Goal: Information Seeking & Learning: Check status

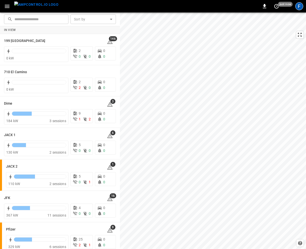
click at [298, 8] on div "F" at bounding box center [300, 6] width 8 height 8
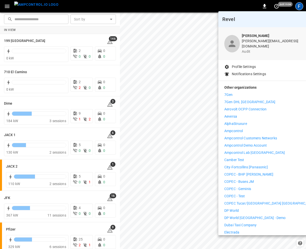
scroll to position [75, 0]
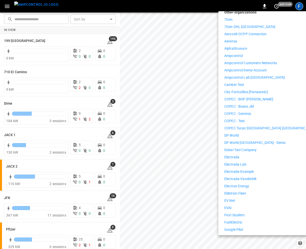
click at [238, 155] on p "Electrada" at bounding box center [232, 157] width 15 height 5
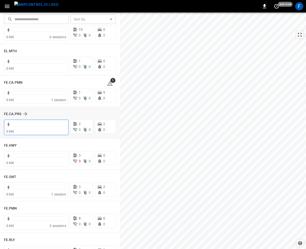
scroll to position [446, 0]
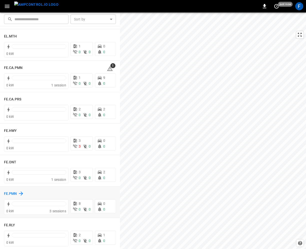
click at [10, 194] on h6 "FE.PMN" at bounding box center [10, 194] width 13 height 6
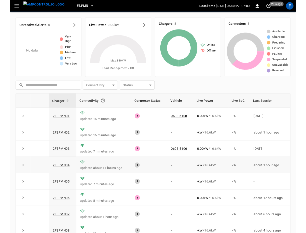
scroll to position [10, 0]
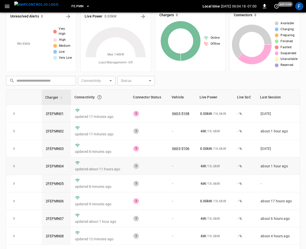
click at [89, 180] on td "updated 8 minutes ago" at bounding box center [100, 184] width 59 height 18
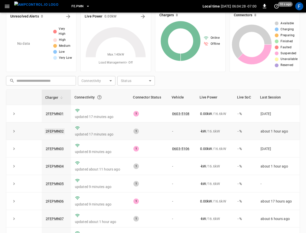
click at [57, 130] on link "2FEPMN02" at bounding box center [55, 131] width 20 height 6
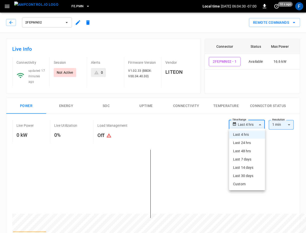
click at [200, 149] on div at bounding box center [153, 116] width 306 height 233
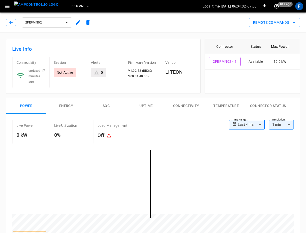
scroll to position [68, 0]
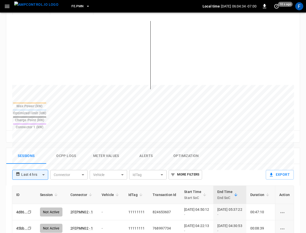
scroll to position [144, 0]
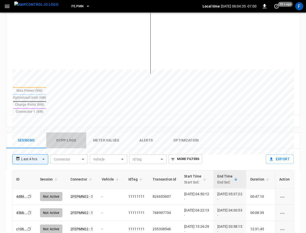
click at [76, 133] on button "Ocpp logs" at bounding box center [66, 141] width 40 height 16
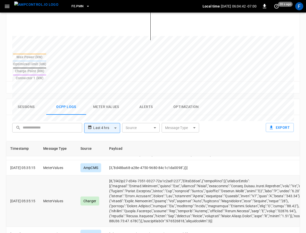
scroll to position [377, 0]
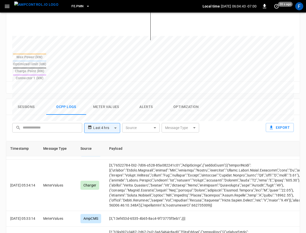
click at [178, 109] on body "**********" at bounding box center [153, 73] width 306 height 502
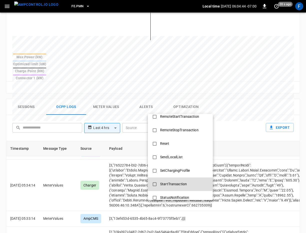
scroll to position [186, 0]
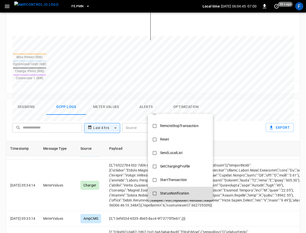
click at [168, 192] on div "StatusNotification" at bounding box center [174, 193] width 35 height 9
type input "**********"
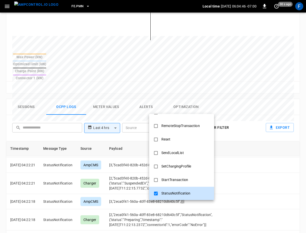
scroll to position [361, 0]
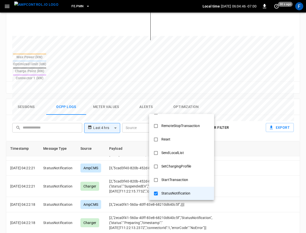
click at [183, 81] on div at bounding box center [153, 116] width 306 height 233
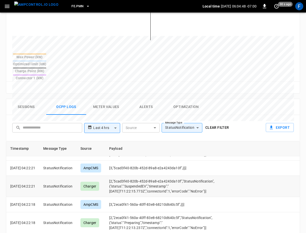
click at [152, 176] on td "[2,"5cad3f40-820b-452d-89a8-e2a4243da10f","StatusNotification",{"status":"Suspe…" at bounding box center [168, 186] width 126 height 21
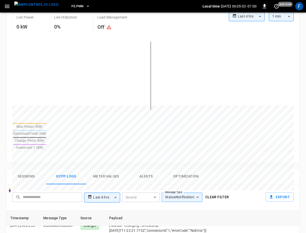
scroll to position [107, 0]
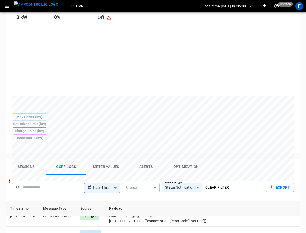
click at [98, 141] on div "Reset zoom" at bounding box center [153, 147] width 294 height 12
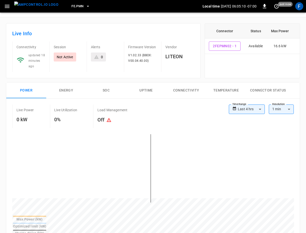
scroll to position [0, 0]
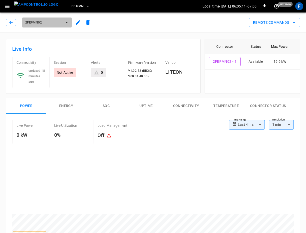
click at [55, 23] on span "2FEPMN02" at bounding box center [43, 23] width 37 height 6
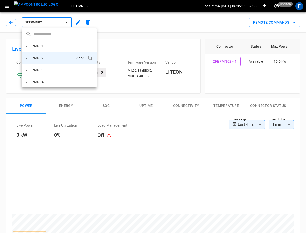
scroll to position [8, 0]
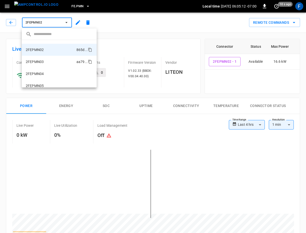
click at [55, 63] on li "2FEPMN03 aa79 ..." at bounding box center [59, 62] width 75 height 12
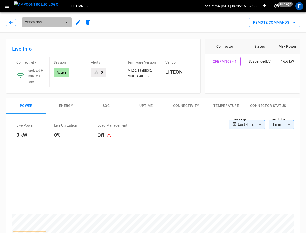
click at [51, 22] on span "2FEPMN03" at bounding box center [43, 23] width 37 height 6
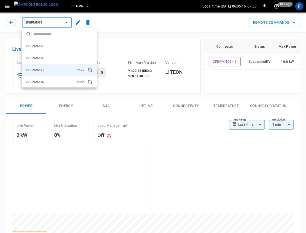
scroll to position [20, 0]
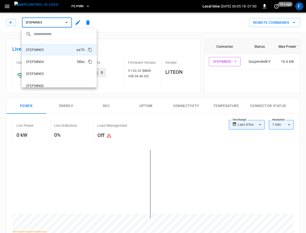
click at [52, 61] on li "2FEPMN04 58be ..." at bounding box center [59, 62] width 75 height 12
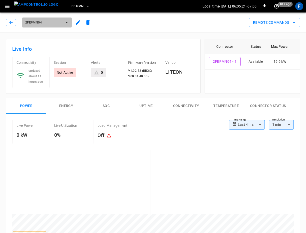
click at [39, 24] on span "2FEPMN04" at bounding box center [43, 23] width 37 height 6
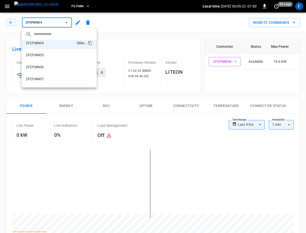
scroll to position [41, 0]
click at [48, 55] on li "2FEPMN05 7697 ..." at bounding box center [59, 54] width 75 height 12
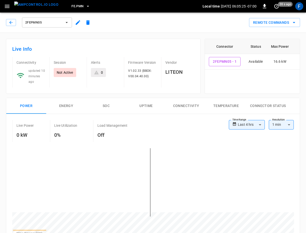
click at [40, 24] on span "2FEPMN05" at bounding box center [43, 23] width 37 height 6
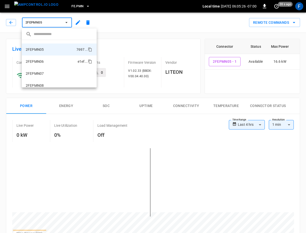
scroll to position [48, 0]
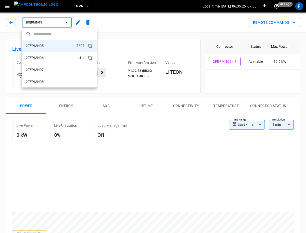
click at [50, 59] on li "2FEPMN06 e1ef ..." at bounding box center [59, 58] width 75 height 12
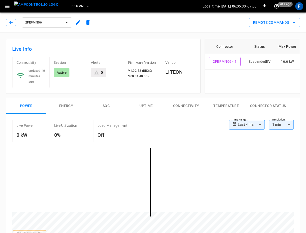
click at [47, 19] on button "2FEPMN06" at bounding box center [47, 23] width 50 height 10
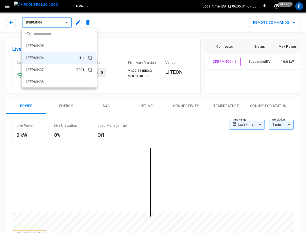
click at [53, 70] on li "2FEPMN07 7291 ..." at bounding box center [59, 70] width 75 height 12
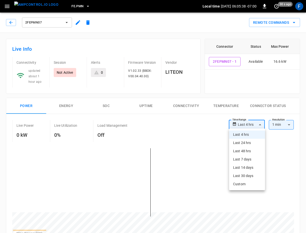
click at [247, 144] on li "Last 24 hrs" at bounding box center [247, 143] width 36 height 8
type input "**********"
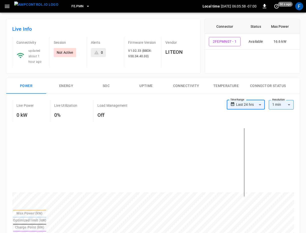
scroll to position [20, 0]
click at [278, 9] on button "set refresh interval" at bounding box center [277, 6] width 8 height 8
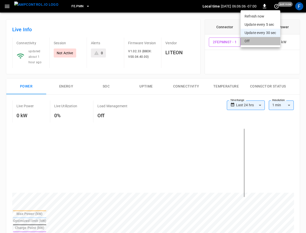
click at [263, 43] on li "Off" at bounding box center [261, 41] width 40 height 8
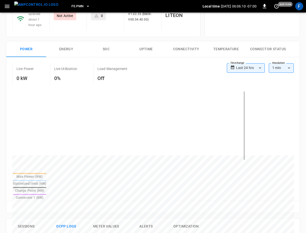
scroll to position [0, 0]
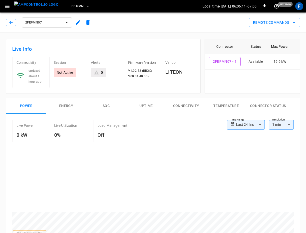
click at [29, 23] on span "2FEPMN07" at bounding box center [43, 23] width 37 height 6
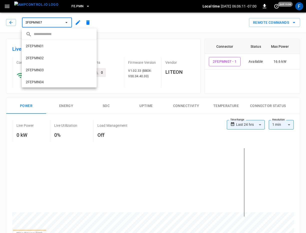
scroll to position [48, 0]
click at [54, 58] on li "2FEPMN06 e1ef ..." at bounding box center [59, 58] width 75 height 12
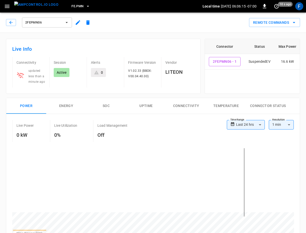
click at [54, 24] on span "2FEPMN06" at bounding box center [43, 23] width 37 height 6
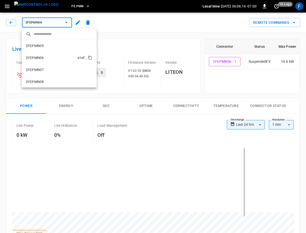
scroll to position [41, 0]
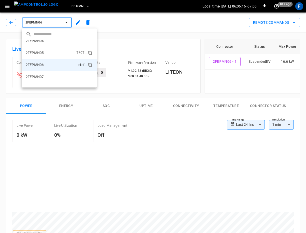
click at [52, 54] on li "2FEPMN05 7697 ..." at bounding box center [59, 53] width 75 height 12
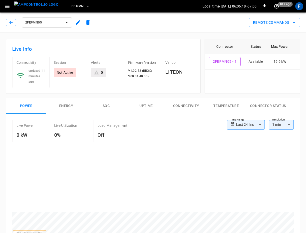
click at [50, 23] on span "2FEPMN05" at bounding box center [43, 23] width 37 height 6
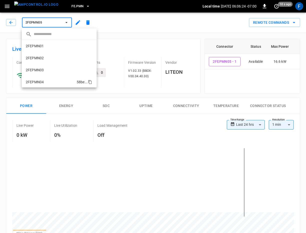
click at [50, 80] on li "2FEPMN04 58be ..." at bounding box center [59, 82] width 75 height 12
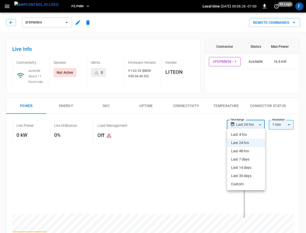
click at [242, 158] on li "Last 7 days" at bounding box center [246, 159] width 38 height 8
type input "**********"
type input "***"
type input "**********"
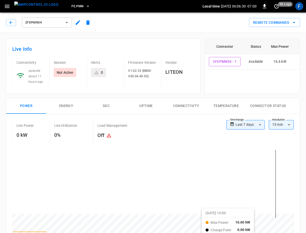
drag, startPoint x: 169, startPoint y: 212, endPoint x: 208, endPoint y: 212, distance: 39.3
click at [51, 21] on span "2FEPMN04" at bounding box center [43, 23] width 37 height 6
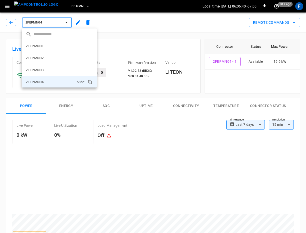
scroll to position [33, 0]
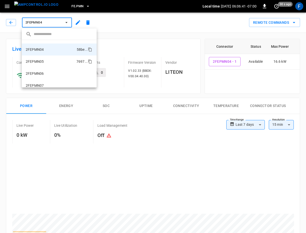
click at [56, 63] on li "2FEPMN05 7697 ..." at bounding box center [59, 62] width 75 height 12
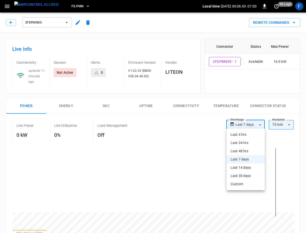
click at [250, 118] on div at bounding box center [153, 116] width 306 height 233
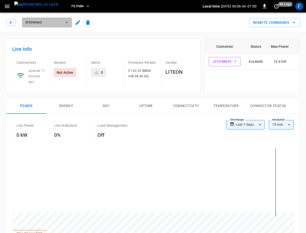
click at [53, 22] on span "2FEPMN05" at bounding box center [43, 23] width 37 height 6
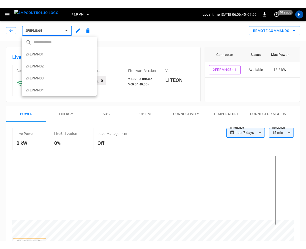
scroll to position [45, 0]
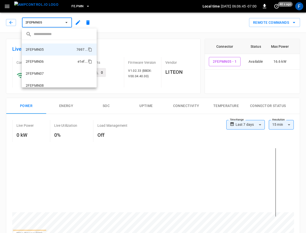
click at [52, 63] on li "2FEPMN06 e1ef ..." at bounding box center [59, 62] width 75 height 12
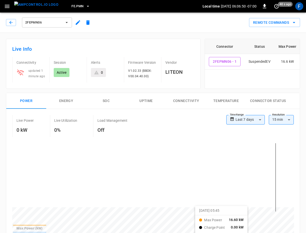
drag, startPoint x: 188, startPoint y: 210, endPoint x: 206, endPoint y: 210, distance: 17.5
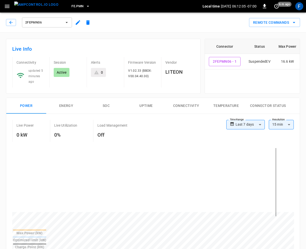
click at [41, 23] on span "2FEPMN06" at bounding box center [43, 23] width 37 height 6
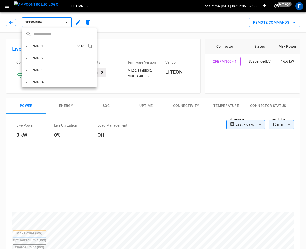
click at [47, 47] on li "2FEPMN01 ea13 ..." at bounding box center [59, 46] width 75 height 12
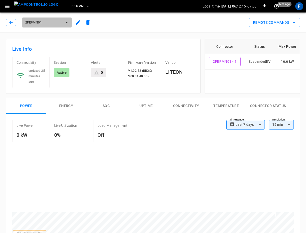
click at [48, 24] on span "2FEPMN01" at bounding box center [43, 23] width 37 height 6
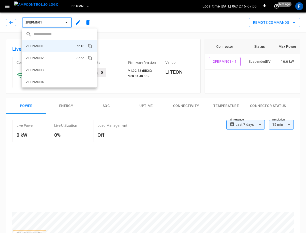
click at [47, 54] on li "2FEPMN02 865d ..." at bounding box center [59, 58] width 75 height 12
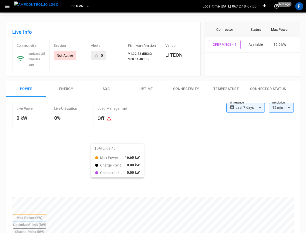
scroll to position [18, 0]
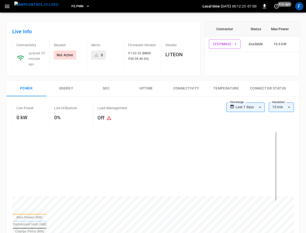
drag, startPoint x: 245, startPoint y: 198, endPoint x: 290, endPoint y: 196, distance: 45.1
click at [290, 196] on div at bounding box center [153, 170] width 282 height 85
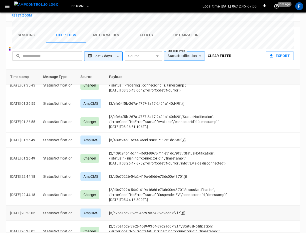
scroll to position [1495, 0]
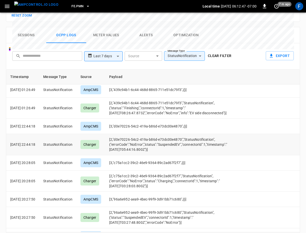
click at [158, 134] on td "[2,"d0e70226-54c2-419a-b86d-e73dc00e4870","StatusNotification",{"errorCode":"No…" at bounding box center [176, 144] width 143 height 21
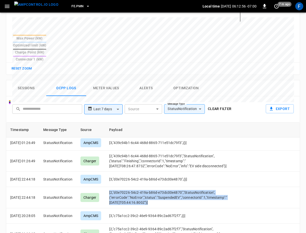
scroll to position [211, 0]
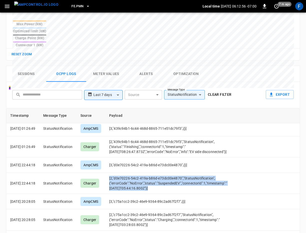
click at [217, 90] on button "Clear filter" at bounding box center [220, 94] width 28 height 9
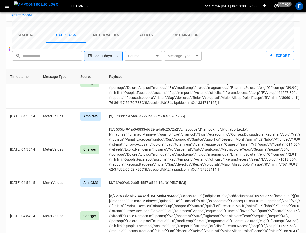
scroll to position [243, 0]
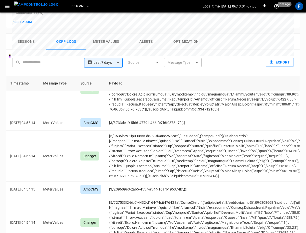
click at [177, 42] on body "**********" at bounding box center [153, 8] width 306 height 502
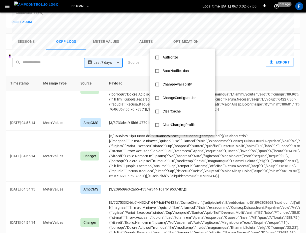
click at [228, 24] on div at bounding box center [153, 116] width 306 height 233
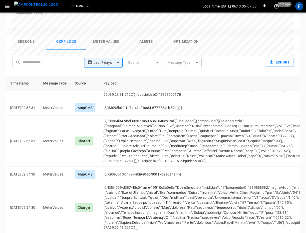
scroll to position [3000, 0]
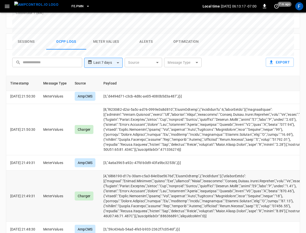
scroll to position [2994, 0]
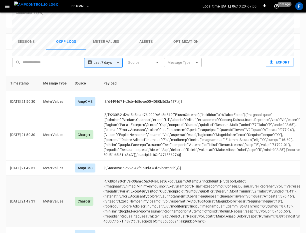
click at [238, 189] on td "opcc-messages-table" at bounding box center [215, 201] width 230 height 51
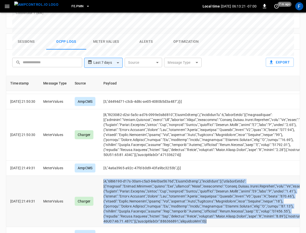
click at [238, 189] on td "opcc-messages-table" at bounding box center [215, 201] width 230 height 51
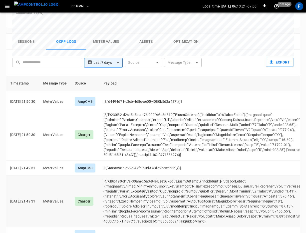
scroll to position [3074, 0]
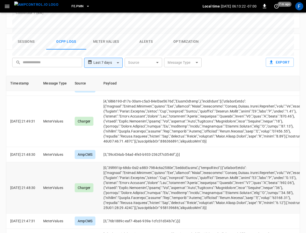
click at [253, 172] on td "opcc-messages-table" at bounding box center [215, 187] width 230 height 51
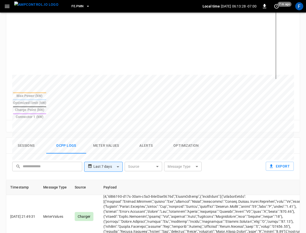
scroll to position [68, 0]
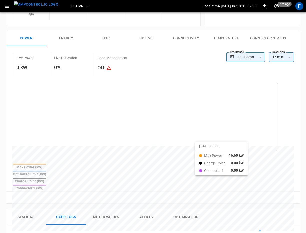
drag, startPoint x: 267, startPoint y: 145, endPoint x: 288, endPoint y: 146, distance: 21.8
click at [288, 146] on div at bounding box center [153, 120] width 282 height 85
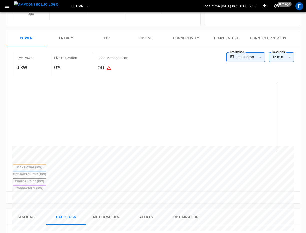
drag, startPoint x: 240, startPoint y: 144, endPoint x: 292, endPoint y: 141, distance: 51.9
click at [292, 141] on div at bounding box center [153, 120] width 282 height 85
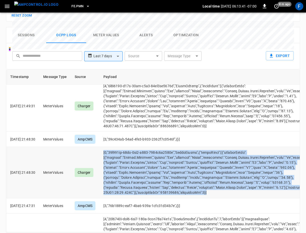
scroll to position [3172, 0]
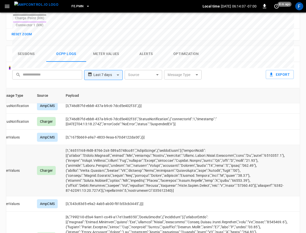
scroll to position [2214, 58]
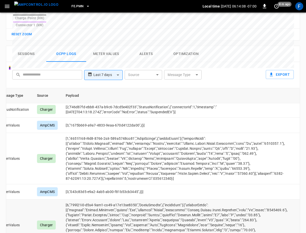
click at [245, 216] on td "opcc-messages-table" at bounding box center [177, 225] width 230 height 51
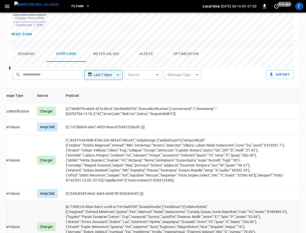
scroll to position [2210, 58]
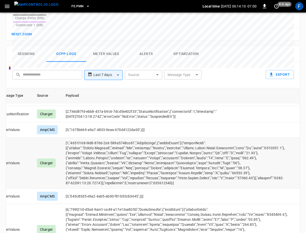
click at [247, 152] on td "opcc-messages-table" at bounding box center [177, 163] width 230 height 51
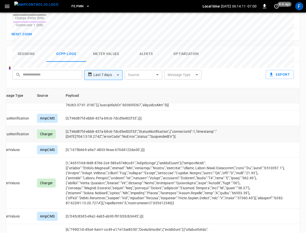
click at [145, 126] on td "[2,"f46d87fd-ebb8-437a-b9c6-7dcd5e402f33","StatusNotification",{"connectorId":1…" at bounding box center [177, 134] width 230 height 16
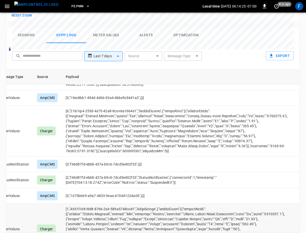
scroll to position [2110, 58]
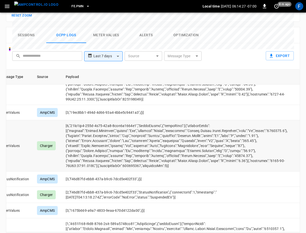
click at [235, 137] on td "opcc-messages-table" at bounding box center [177, 145] width 230 height 51
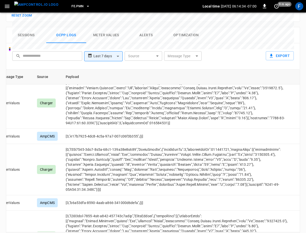
scroll to position [204, 0]
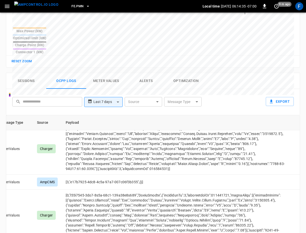
click at [28, 73] on button "Sessions" at bounding box center [26, 81] width 40 height 16
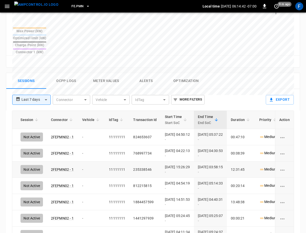
scroll to position [0, 27]
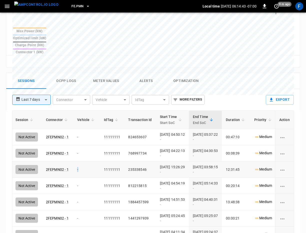
drag, startPoint x: 70, startPoint y: 152, endPoint x: 78, endPoint y: 151, distance: 7.5
click at [83, 162] on td "-" at bounding box center [86, 170] width 27 height 16
drag, startPoint x: 71, startPoint y: 152, endPoint x: 85, endPoint y: 152, distance: 14.3
click at [85, 162] on td "-" at bounding box center [86, 170] width 27 height 16
click at [73, 162] on td "-" at bounding box center [86, 170] width 27 height 16
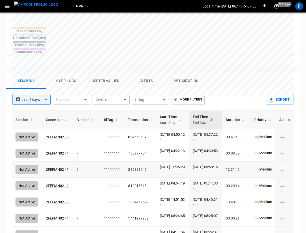
click at [73, 162] on td "-" at bounding box center [86, 170] width 27 height 16
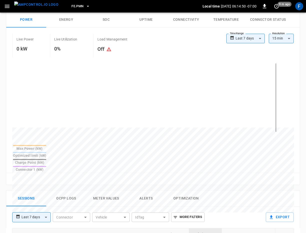
scroll to position [0, 0]
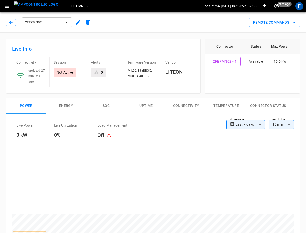
drag, startPoint x: 267, startPoint y: 216, endPoint x: 284, endPoint y: 216, distance: 17.5
click at [284, 216] on div at bounding box center [153, 188] width 282 height 85
drag, startPoint x: 244, startPoint y: 208, endPoint x: 289, endPoint y: 208, distance: 44.5
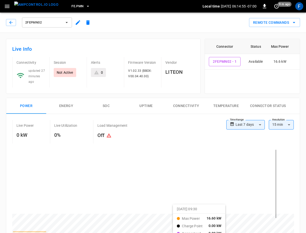
click at [289, 208] on div at bounding box center [153, 188] width 282 height 85
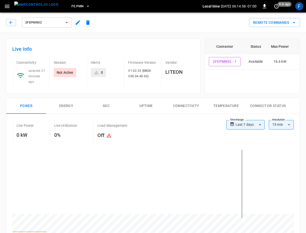
click at [56, 23] on span "2FEPMN02" at bounding box center [43, 23] width 37 height 6
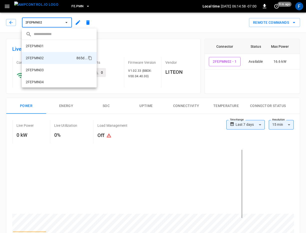
scroll to position [8, 0]
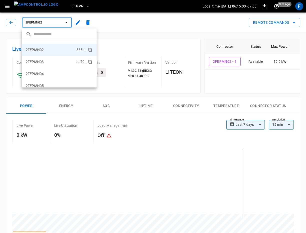
click at [52, 58] on li "2FEPMN03 aa79 ..." at bounding box center [59, 62] width 75 height 12
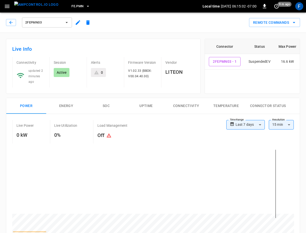
click at [40, 18] on button "2FEPMN03" at bounding box center [47, 23] width 50 height 10
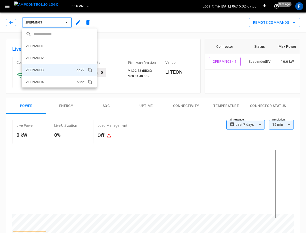
scroll to position [20, 0]
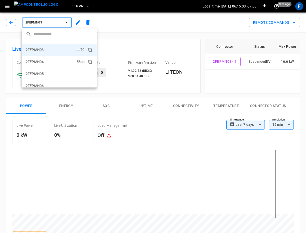
click at [44, 64] on li "2FEPMN04 58be ..." at bounding box center [59, 62] width 75 height 12
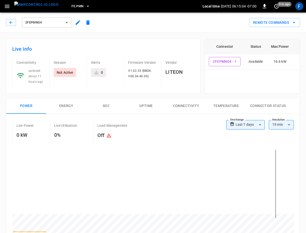
scroll to position [69, 0]
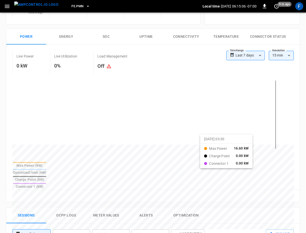
drag, startPoint x: 243, startPoint y: 142, endPoint x: 272, endPoint y: 138, distance: 29.5
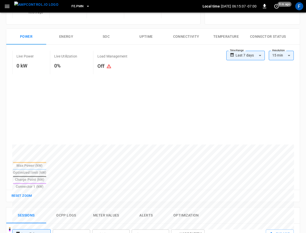
click at [151, 215] on body "**********" at bounding box center [153, 179] width 306 height 497
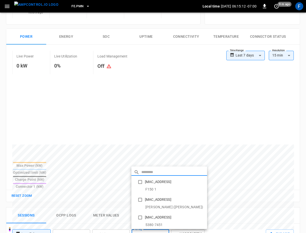
click at [55, 26] on div at bounding box center [153, 116] width 306 height 233
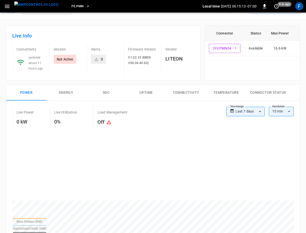
scroll to position [0, 0]
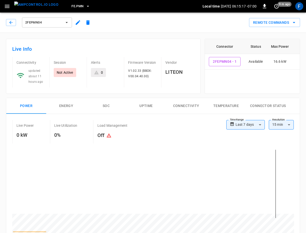
drag, startPoint x: 167, startPoint y: 208, endPoint x: 288, endPoint y: 203, distance: 120.7
click at [288, 203] on div at bounding box center [153, 188] width 282 height 85
click at [126, 85] on div "Firmware Version V1.02.33 (BBOX: V00.04.40.00)" at bounding box center [140, 72] width 33 height 31
click at [42, 22] on span "2FEPMN04" at bounding box center [43, 23] width 37 height 6
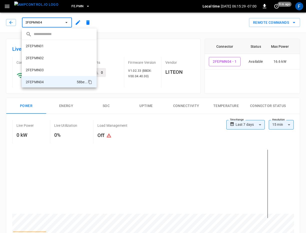
scroll to position [33, 0]
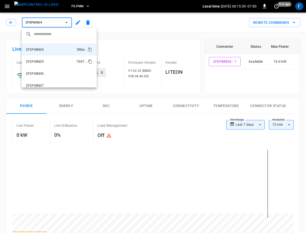
click at [45, 61] on li "2FEPMN05 7697 ..." at bounding box center [59, 62] width 75 height 12
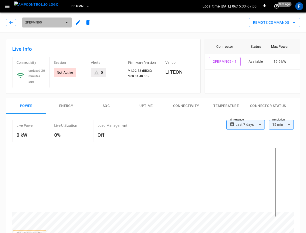
click at [49, 25] on button "2FEPMN05" at bounding box center [47, 23] width 50 height 10
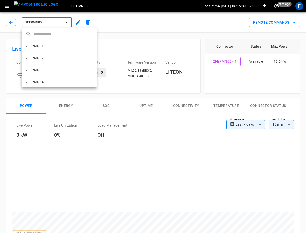
scroll to position [45, 0]
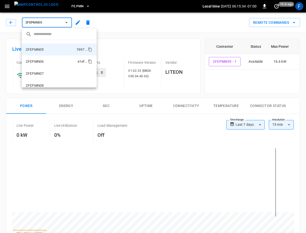
click at [47, 63] on li "2FEPMN06 e1ef ..." at bounding box center [59, 62] width 75 height 12
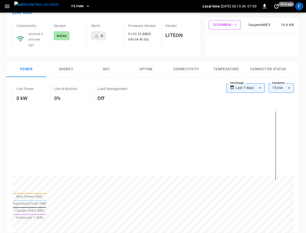
scroll to position [61, 0]
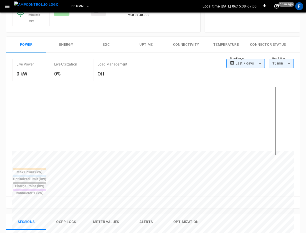
drag, startPoint x: 186, startPoint y: 155, endPoint x: 214, endPoint y: 155, distance: 27.8
drag, startPoint x: 171, startPoint y: 152, endPoint x: 280, endPoint y: 150, distance: 109.4
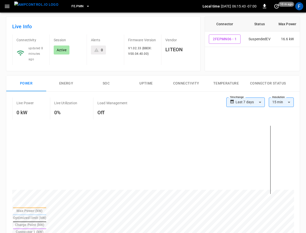
scroll to position [0, 0]
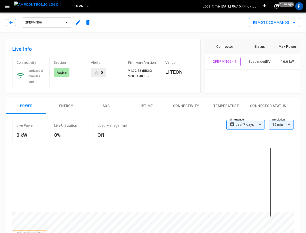
click at [58, 25] on span "2FEPMN06" at bounding box center [43, 23] width 37 height 6
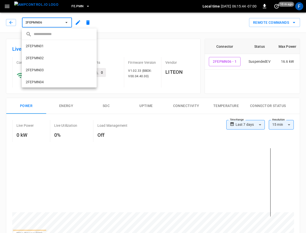
scroll to position [48, 0]
click at [49, 69] on li "2FEPMN07 7291 ..." at bounding box center [59, 70] width 75 height 12
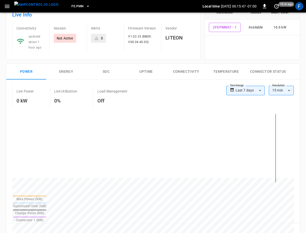
scroll to position [82, 0]
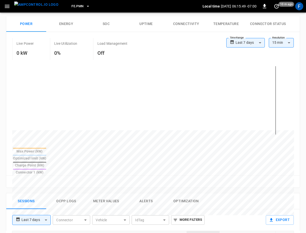
drag, startPoint x: 175, startPoint y: 126, endPoint x: 298, endPoint y: 115, distance: 124.2
click at [298, 115] on div "Max Power (kW) Optimized limit (kW) Charge Point (kW) Connector 1 (kW)" at bounding box center [153, 119] width 294 height 114
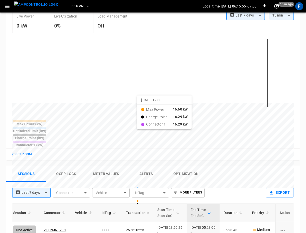
scroll to position [110, 0]
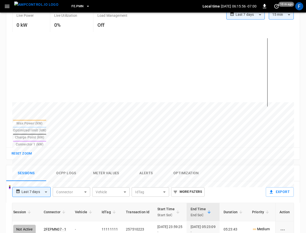
drag, startPoint x: 126, startPoint y: 105, endPoint x: 180, endPoint y: 105, distance: 53.8
drag, startPoint x: 125, startPoint y: 95, endPoint x: 178, endPoint y: 95, distance: 52.8
click at [178, 189] on div at bounding box center [143, 223] width 263 height 68
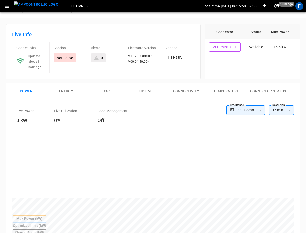
scroll to position [0, 0]
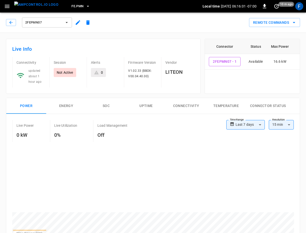
click at [249, 104] on button "Connector Status" at bounding box center [268, 106] width 44 height 16
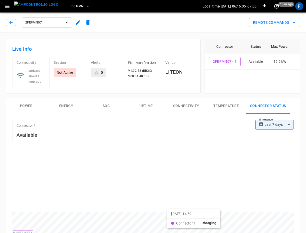
drag, startPoint x: 171, startPoint y: 210, endPoint x: 271, endPoint y: 211, distance: 100.3
click at [271, 211] on div at bounding box center [153, 186] width 282 height 85
click at [15, 23] on button "button" at bounding box center [11, 22] width 10 height 7
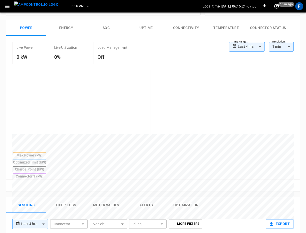
scroll to position [81, 0]
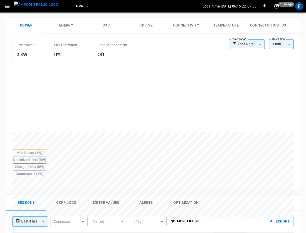
click at [249, 42] on body "**********" at bounding box center [153, 167] width 306 height 496
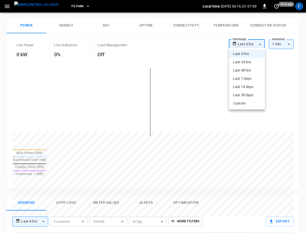
click at [246, 68] on li "Last 48 hrs" at bounding box center [247, 70] width 36 height 8
type input "**********"
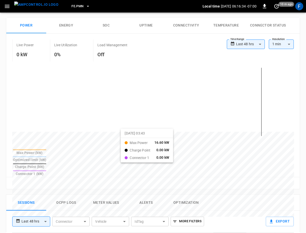
drag, startPoint x: 64, startPoint y: 130, endPoint x: 127, endPoint y: 132, distance: 62.8
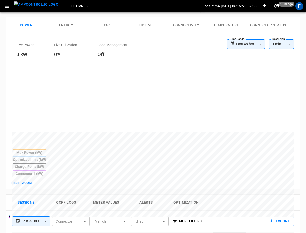
click at [115, 202] on body "**********" at bounding box center [153, 167] width 306 height 496
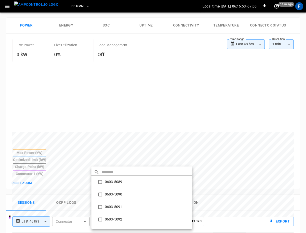
click at [100, 60] on div at bounding box center [153, 116] width 306 height 233
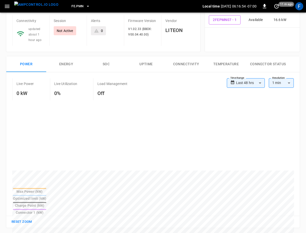
scroll to position [0, 0]
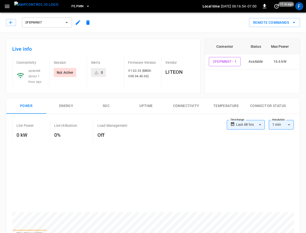
click at [58, 20] on span "2FEPMN07" at bounding box center [43, 23] width 37 height 6
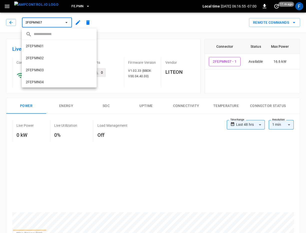
scroll to position [48, 0]
click at [59, 77] on li "2FEPMN08 2009 ..." at bounding box center [59, 82] width 75 height 12
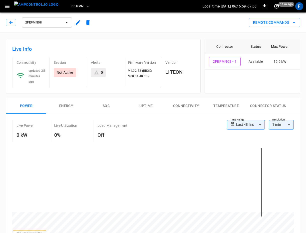
click at [62, 24] on span "2FEPMN08" at bounding box center [43, 23] width 37 height 6
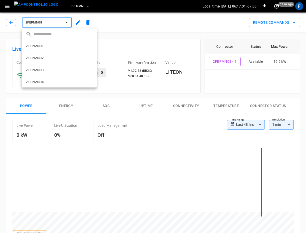
click at [141, 46] on div at bounding box center [153, 116] width 306 height 233
